Goal: Information Seeking & Learning: Find specific fact

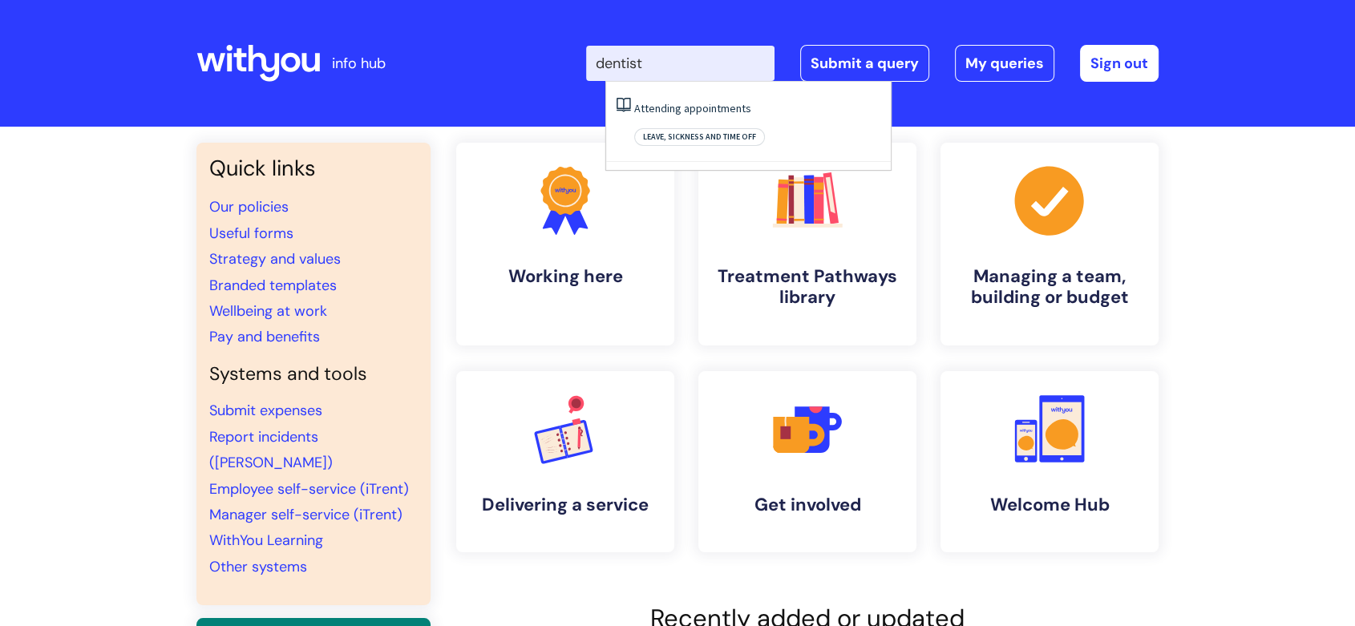
type input "dentist"
click button "Search" at bounding box center [0, 0] width 0 height 0
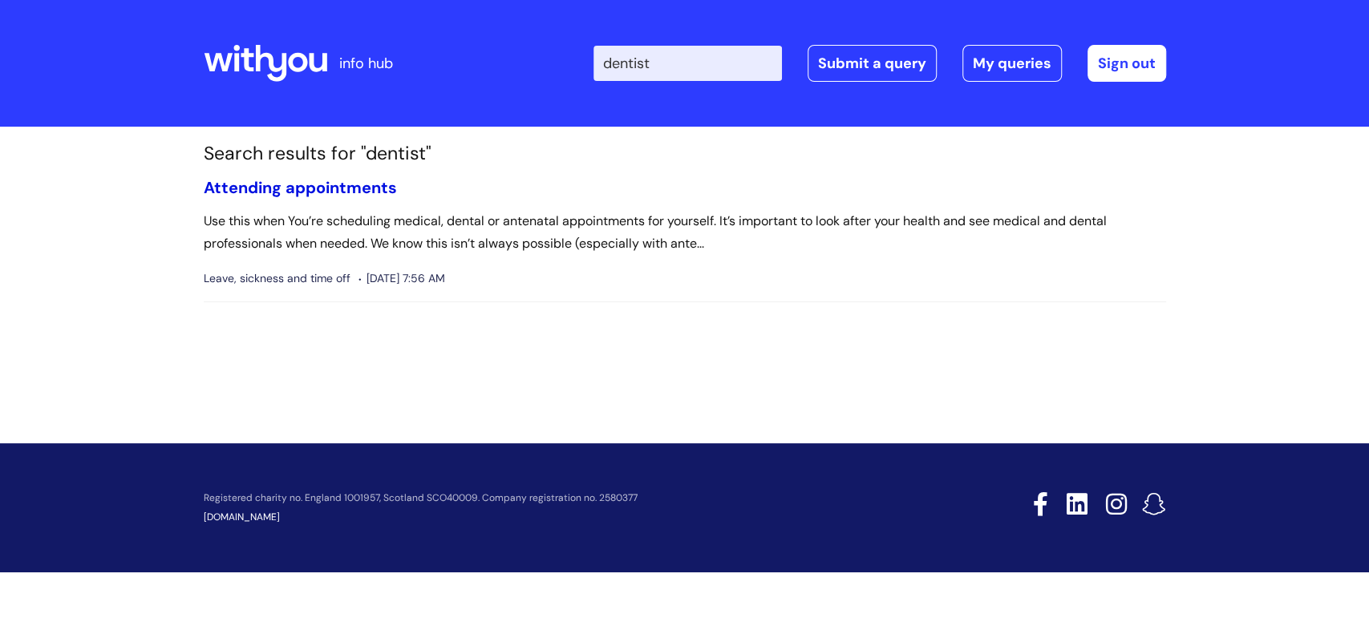
click at [336, 178] on link "Attending appointments" at bounding box center [300, 187] width 193 height 21
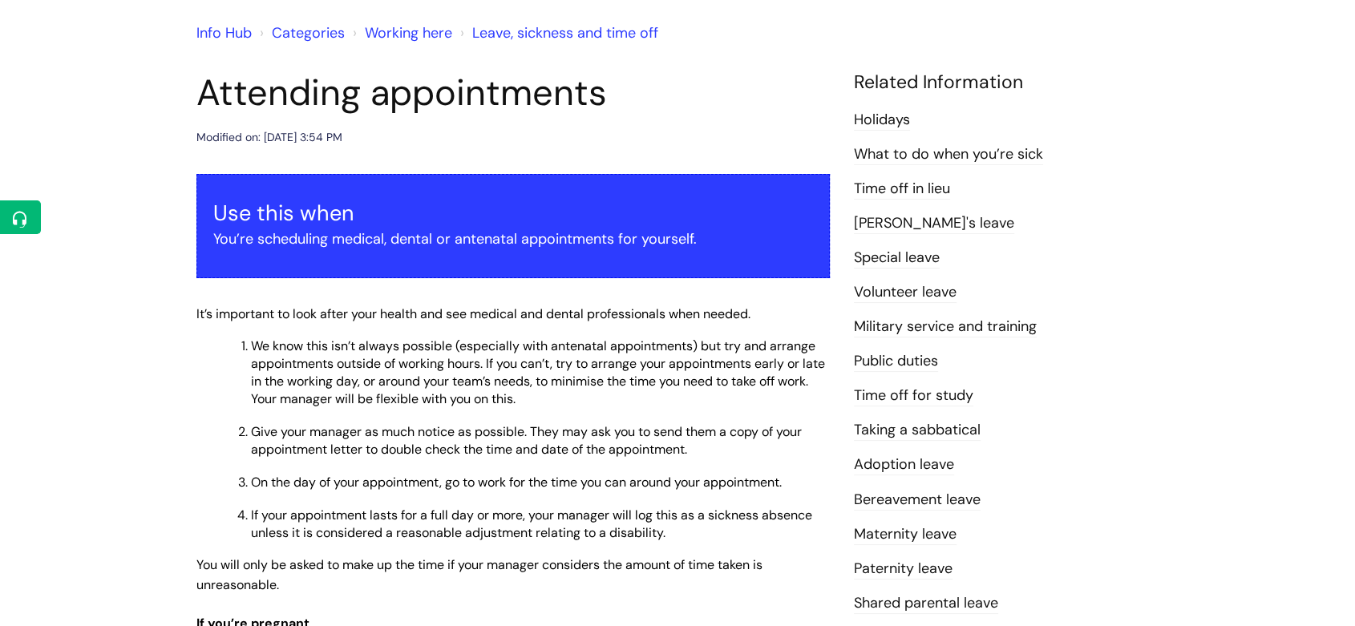
scroll to position [89, 0]
